Goal: Task Accomplishment & Management: Use online tool/utility

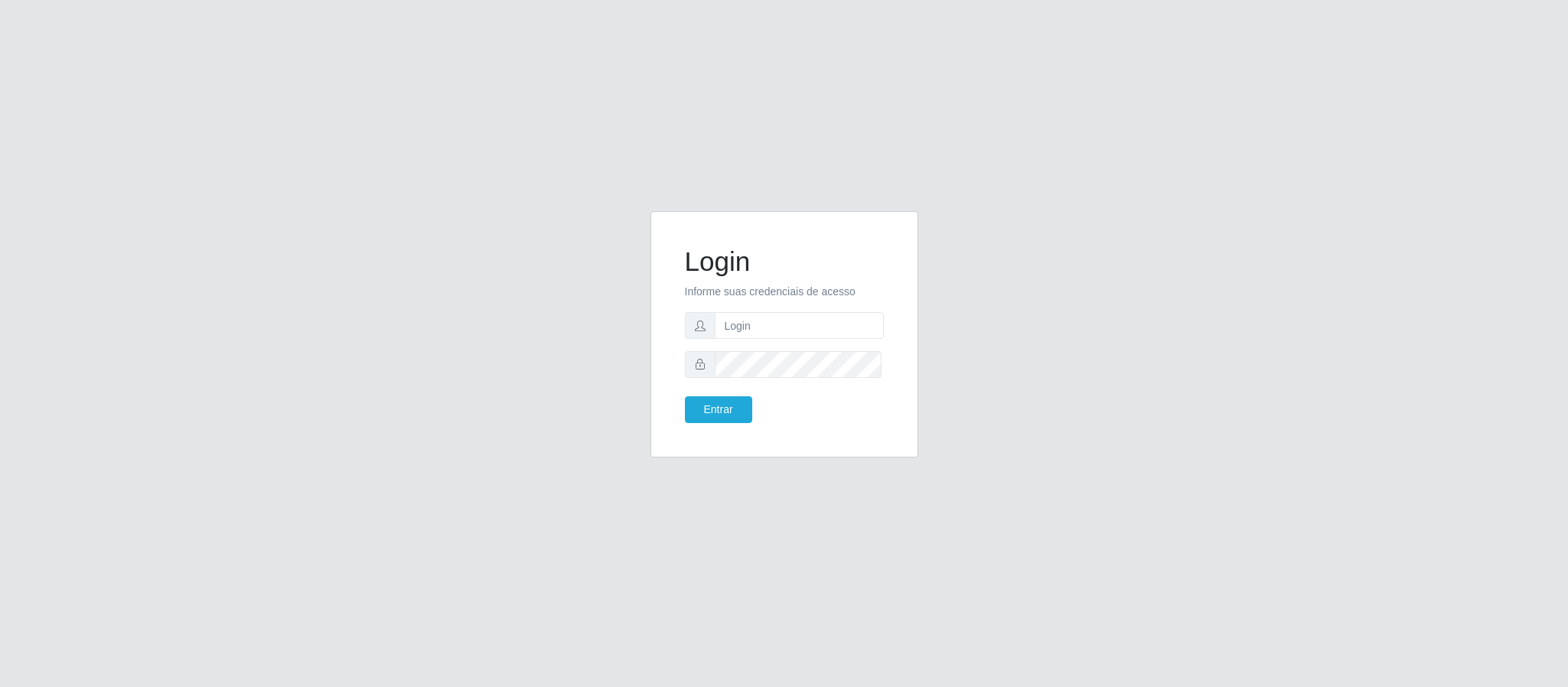
click at [748, 321] on input "text" at bounding box center [798, 325] width 169 height 27
type input "[PERSON_NAME]"
click at [685, 397] on button "Entrar" at bounding box center [718, 410] width 67 height 27
click at [730, 409] on button "Entrar" at bounding box center [718, 410] width 67 height 27
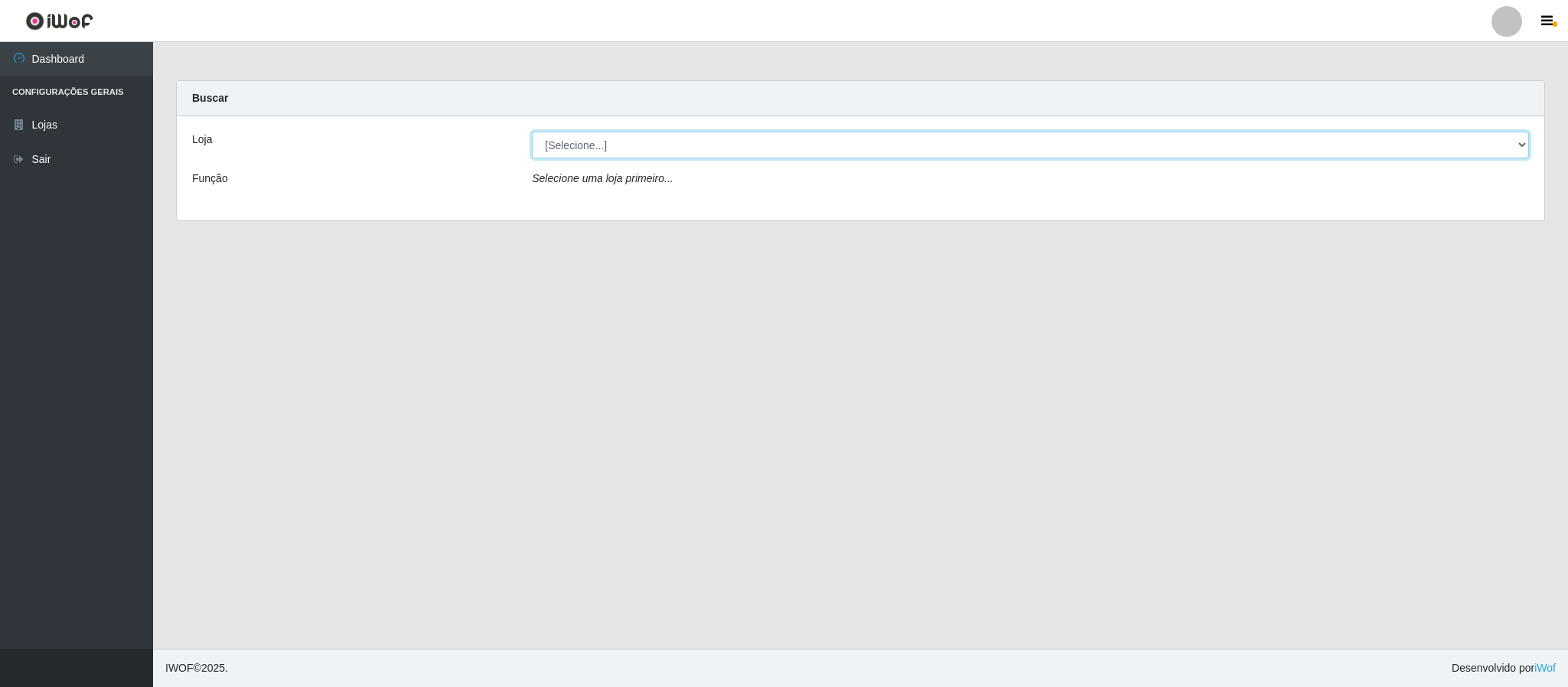
drag, startPoint x: 1517, startPoint y: 143, endPoint x: 1501, endPoint y: 152, distance: 18.4
click at [1517, 143] on select "[Selecione...] Queiroz Atacadão - Coophab" at bounding box center [1029, 144] width 997 height 27
select select "463"
click at [531, 131] on select "[Selecione...] Queiroz Atacadão - Coophab" at bounding box center [1029, 144] width 997 height 27
